Goal: Task Accomplishment & Management: Manage account settings

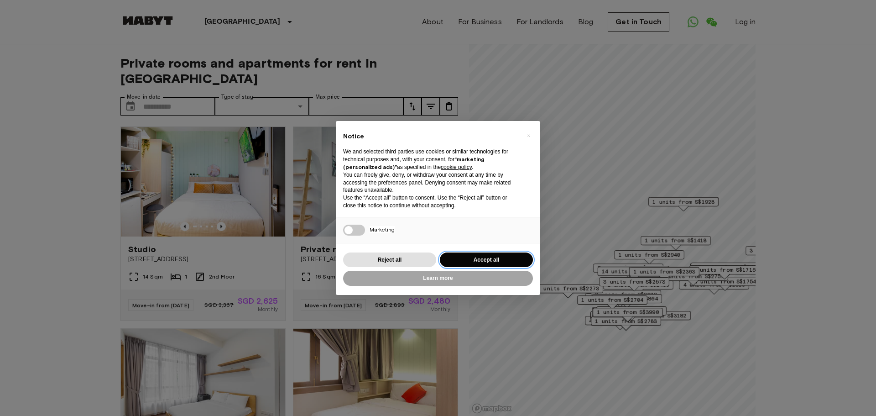
click at [482, 260] on button "Accept all" at bounding box center [486, 259] width 93 height 15
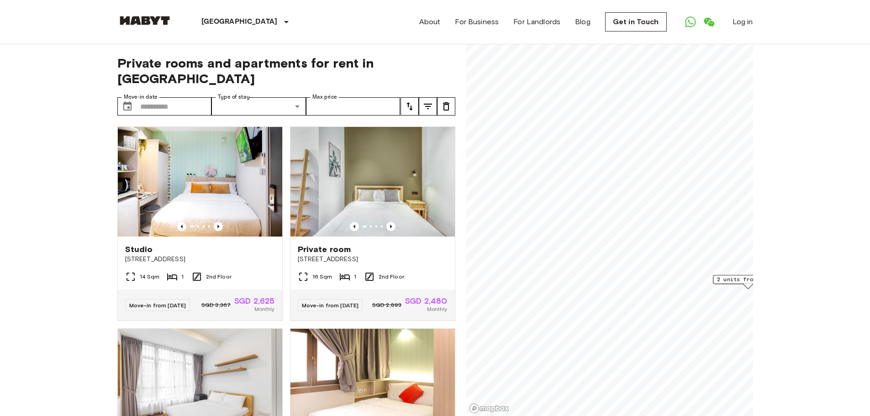
drag, startPoint x: 639, startPoint y: 295, endPoint x: 825, endPoint y: 285, distance: 186.0
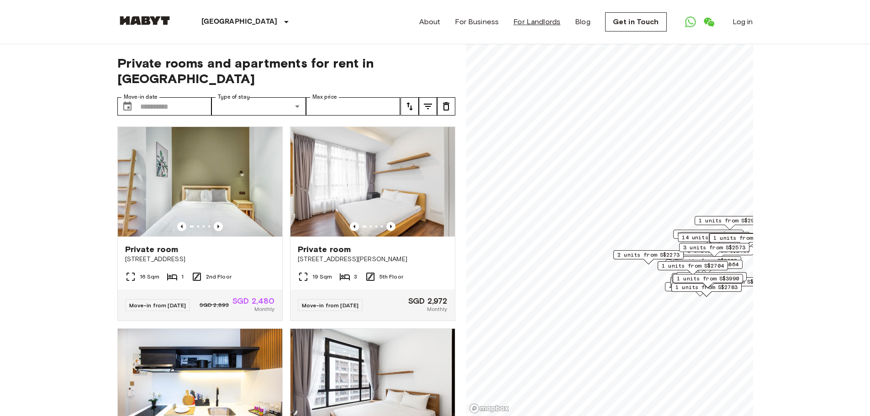
click at [545, 22] on link "For Landlords" at bounding box center [536, 21] width 47 height 11
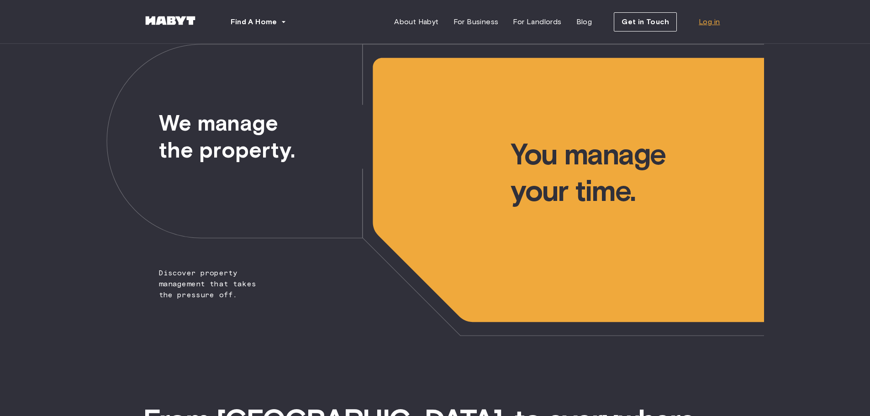
click at [709, 22] on span "Log in" at bounding box center [708, 21] width 21 height 11
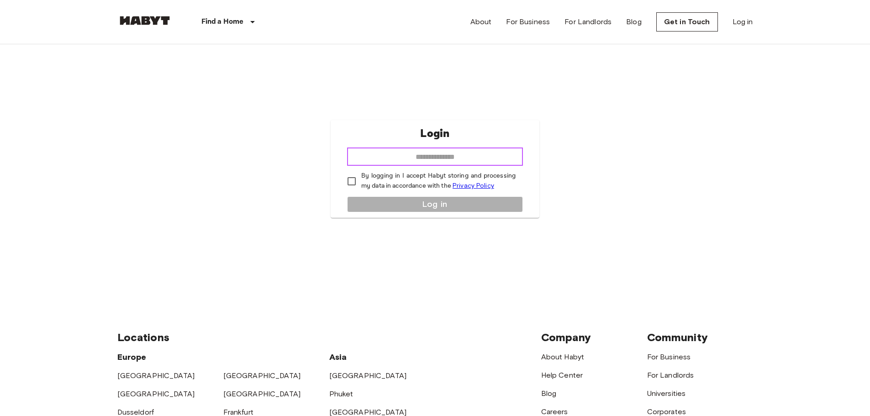
click at [477, 162] on input "email" at bounding box center [435, 156] width 176 height 18
type input "**********"
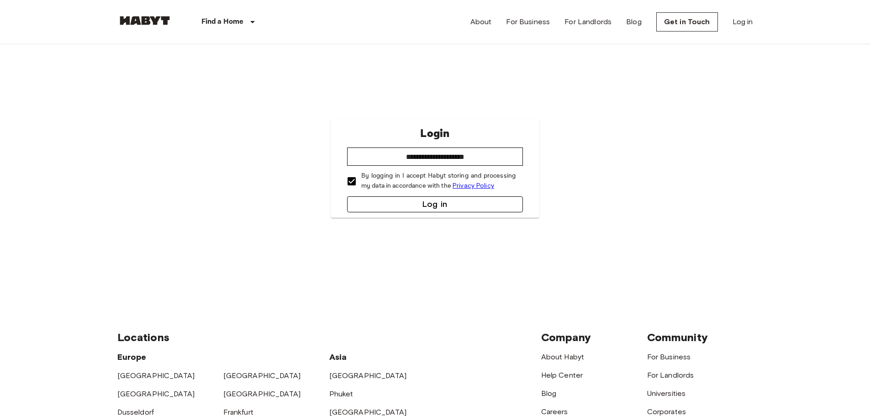
click at [421, 204] on button "Log in" at bounding box center [435, 204] width 176 height 16
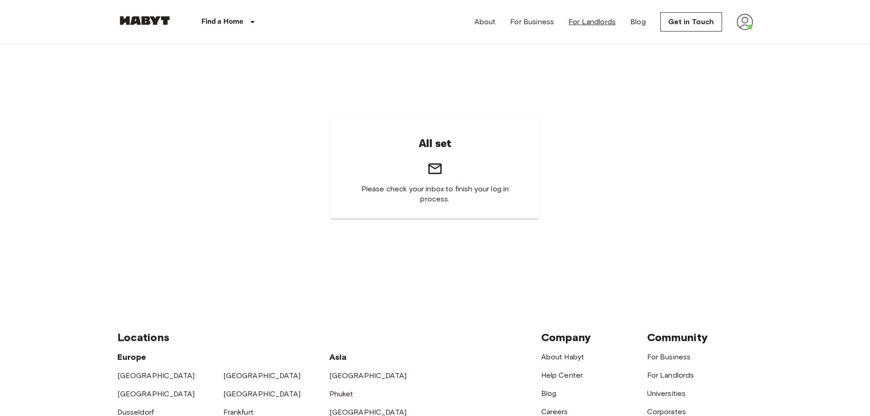
click at [576, 24] on link "For Landlords" at bounding box center [591, 21] width 47 height 11
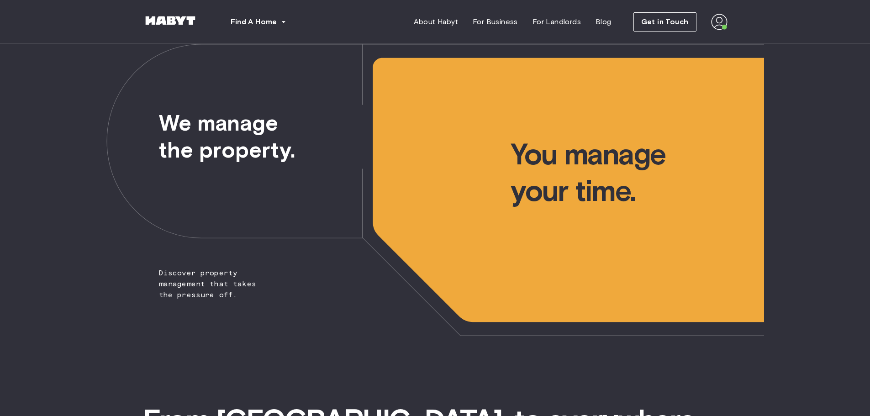
click at [721, 23] on img at bounding box center [719, 22] width 16 height 16
drag, startPoint x: 688, startPoint y: 41, endPoint x: 692, endPoint y: 46, distance: 5.6
click at [688, 41] on span "Profile" at bounding box center [691, 42] width 23 height 11
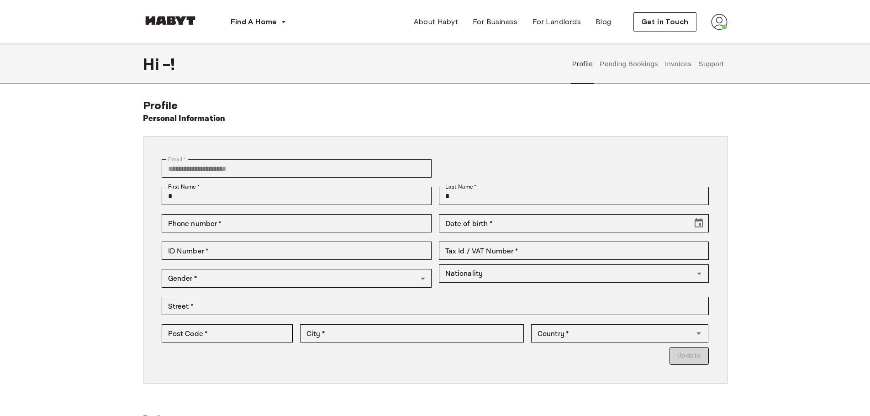
click at [722, 22] on img at bounding box center [719, 22] width 16 height 16
click at [513, 33] on div "Find A Home [GEOGRAPHIC_DATA] [GEOGRAPHIC_DATA] [GEOGRAPHIC_DATA] [GEOGRAPHIC_D…" at bounding box center [435, 22] width 584 height 44
click at [561, 21] on span "For Landlords" at bounding box center [556, 21] width 48 height 11
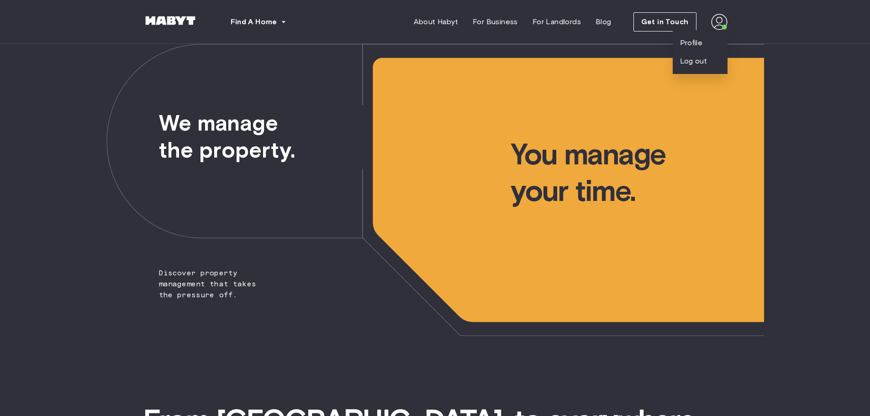
click at [257, 142] on span "Discover property management that takes the pressure off." at bounding box center [190, 172] width 168 height 257
click at [646, 198] on span "You manage your time." at bounding box center [636, 126] width 253 height 165
